Goal: Task Accomplishment & Management: Use online tool/utility

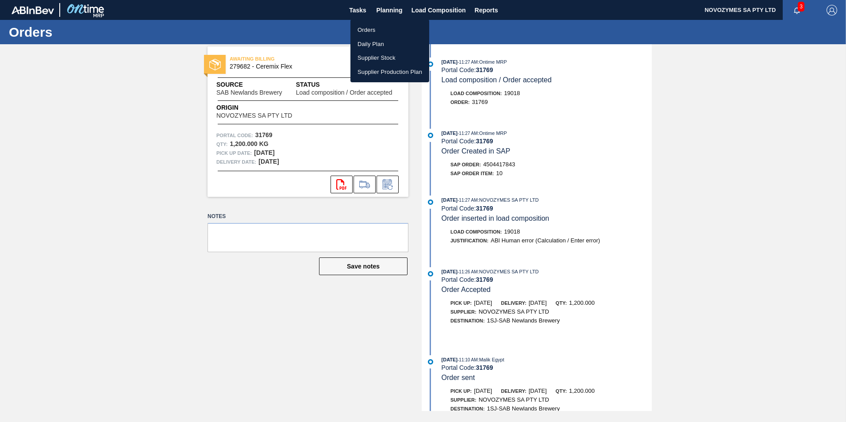
click at [374, 30] on li "Orders" at bounding box center [389, 30] width 79 height 14
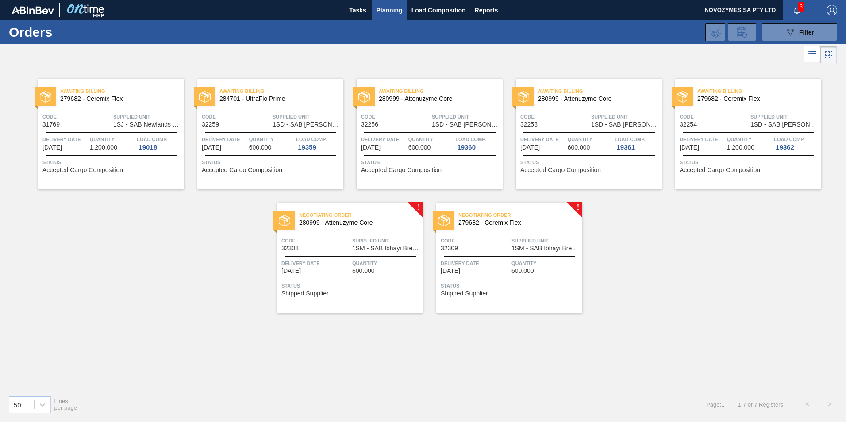
click at [359, 276] on div "Negotiating Order 280999 - Attenuzyme Core Code 32308 Supplied Unit 1SM - SAB I…" at bounding box center [350, 258] width 146 height 111
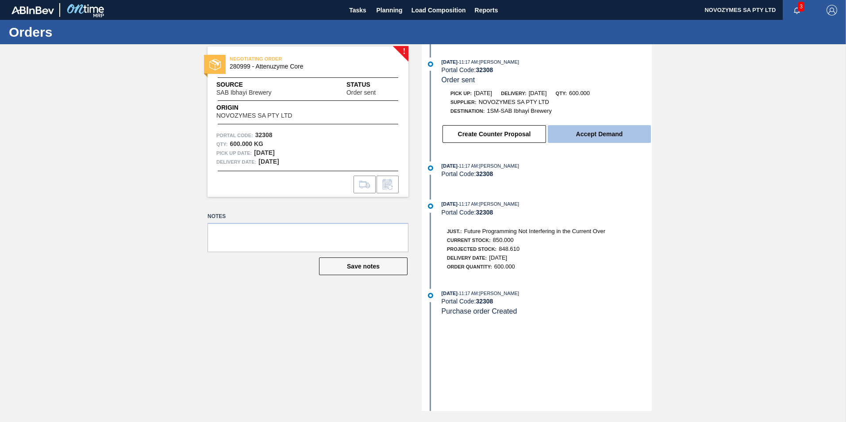
click at [571, 133] on button "Accept Demand" at bounding box center [599, 134] width 103 height 18
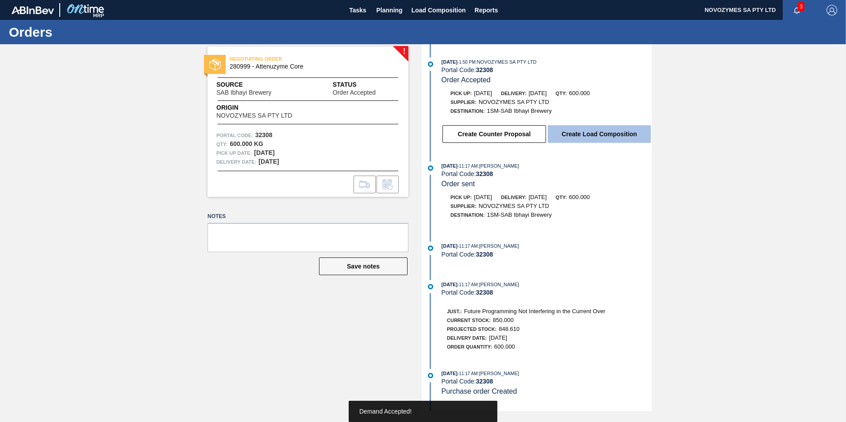
click at [597, 133] on button "Create Load Composition" at bounding box center [599, 134] width 103 height 18
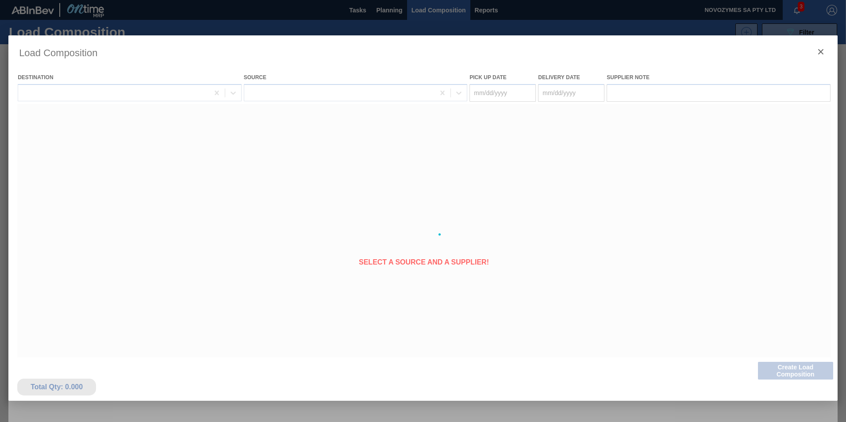
type Date "[DATE]"
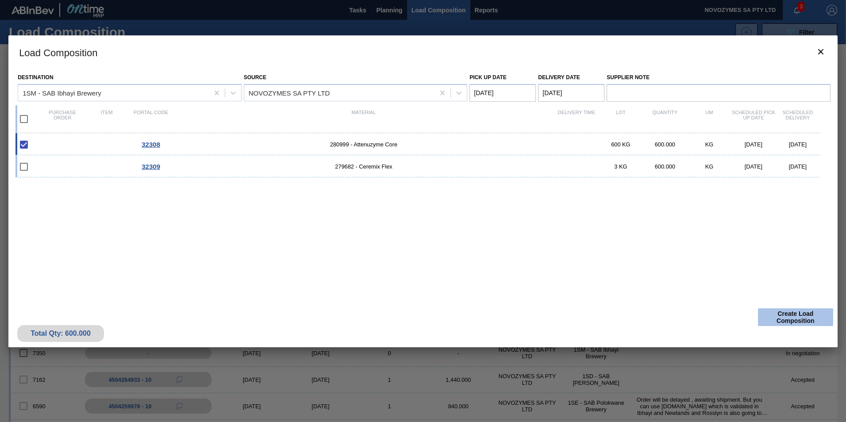
click at [772, 315] on button "Create Load Composition" at bounding box center [795, 317] width 75 height 18
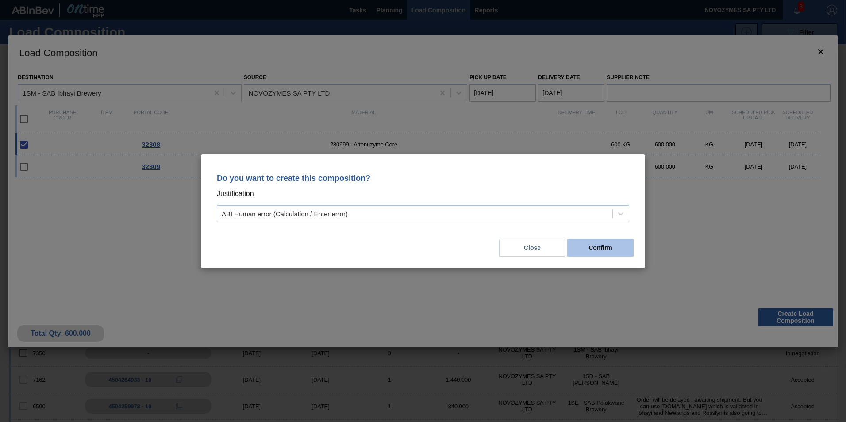
click at [603, 244] on button "Confirm" at bounding box center [600, 248] width 66 height 18
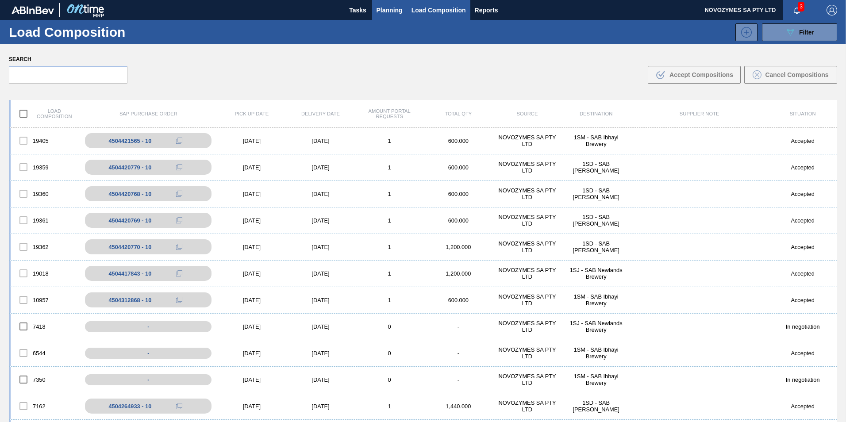
click at [382, 12] on span "Planning" at bounding box center [389, 10] width 26 height 11
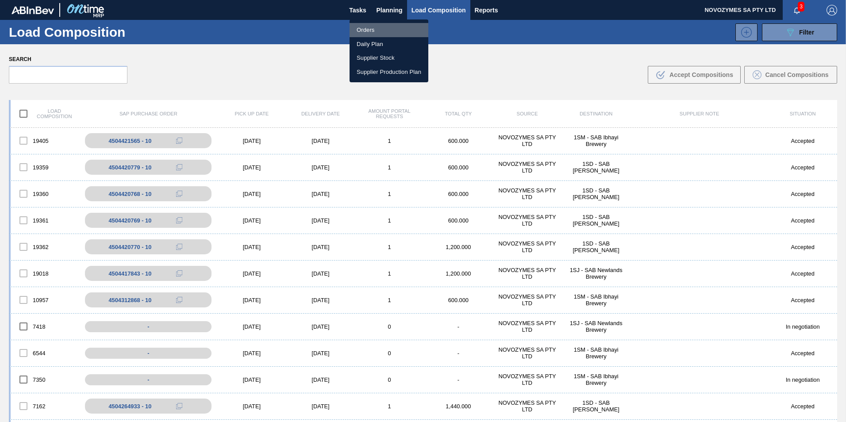
click at [387, 31] on li "Orders" at bounding box center [388, 30] width 79 height 14
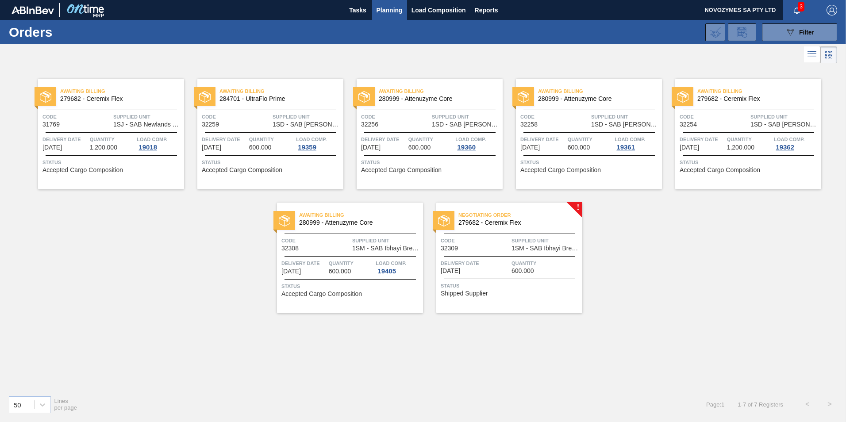
click at [523, 242] on span "Supplied Unit" at bounding box center [545, 240] width 69 height 9
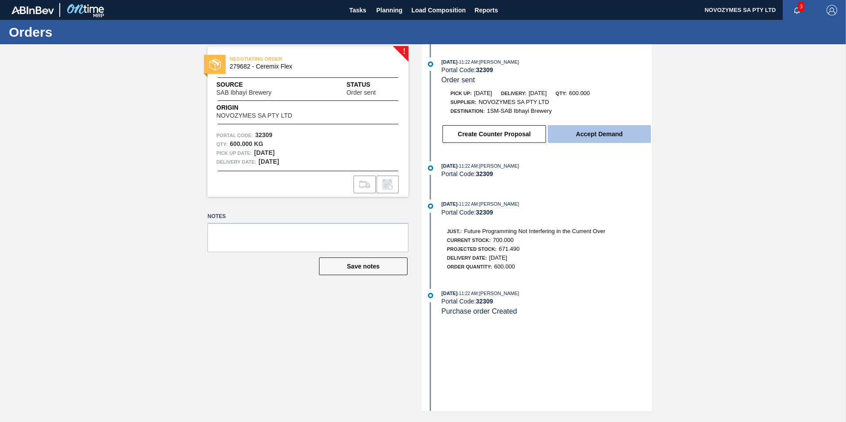
click at [584, 137] on button "Accept Demand" at bounding box center [599, 134] width 103 height 18
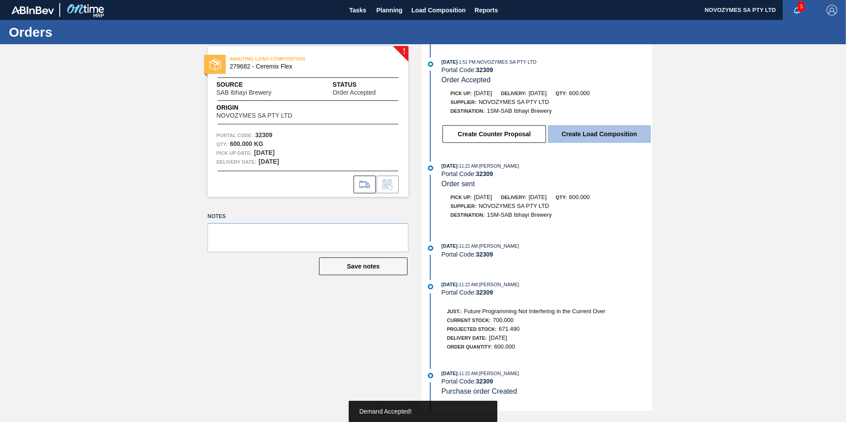
click at [601, 131] on button "Create Load Composition" at bounding box center [599, 134] width 103 height 18
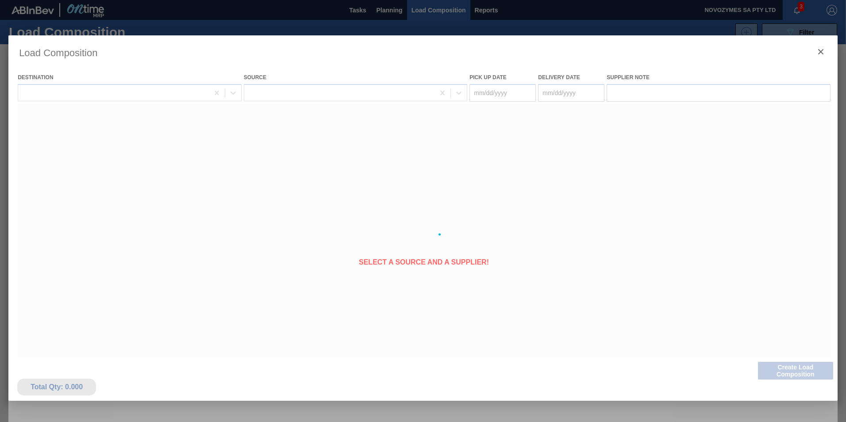
type Date "[DATE]"
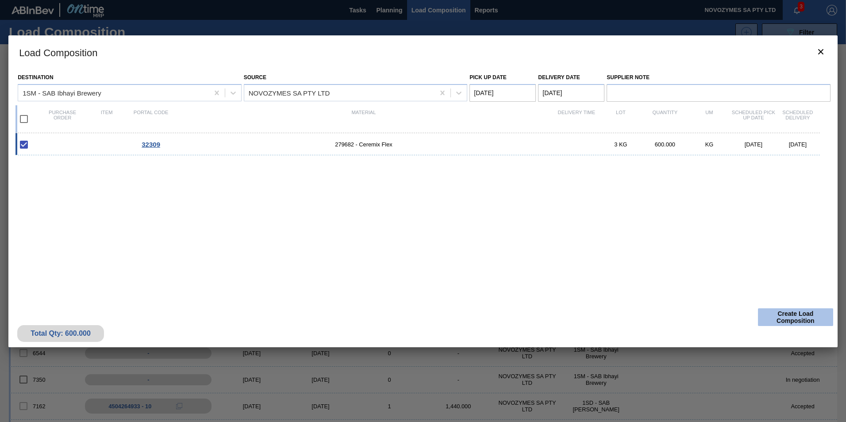
click at [777, 315] on button "Create Load Composition" at bounding box center [795, 317] width 75 height 18
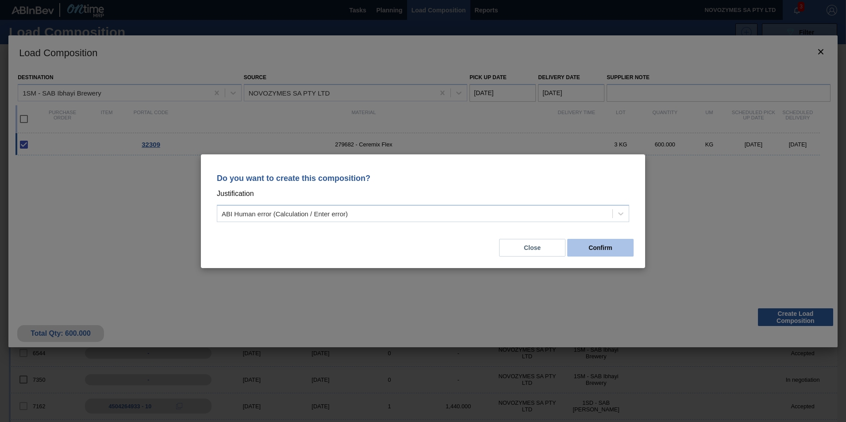
click at [593, 247] on button "Confirm" at bounding box center [600, 248] width 66 height 18
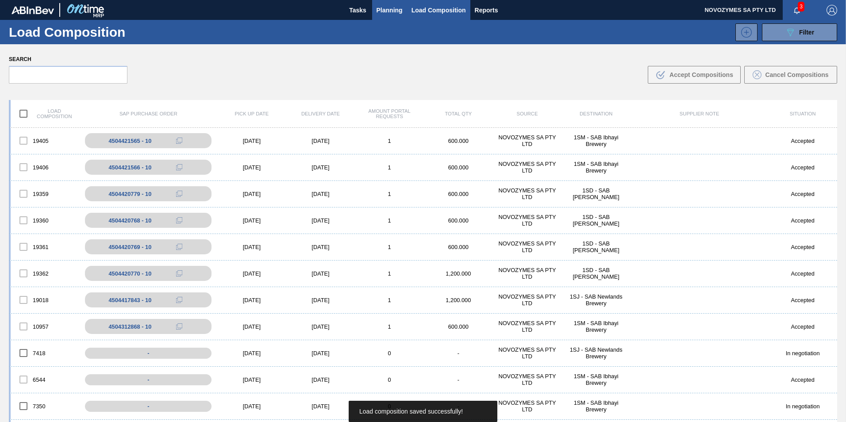
click at [379, 12] on span "Planning" at bounding box center [389, 10] width 26 height 11
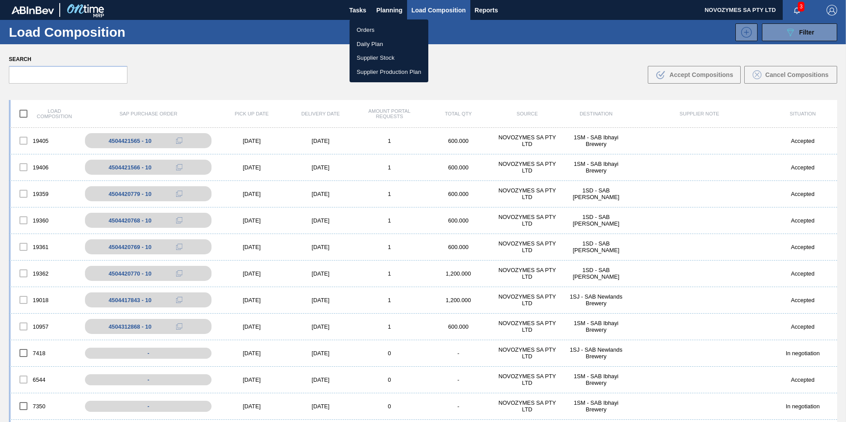
click at [375, 31] on li "Orders" at bounding box center [388, 30] width 79 height 14
